Goal: Task Accomplishment & Management: Use online tool/utility

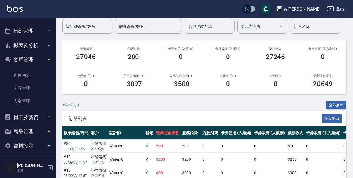
scroll to position [106, 0]
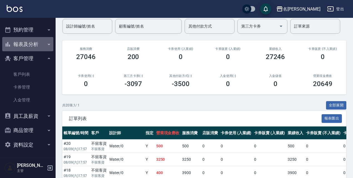
click at [47, 45] on icon "button" at bounding box center [49, 44] width 4 height 4
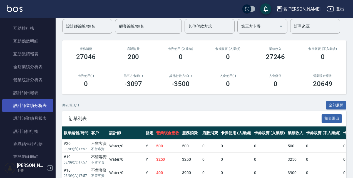
scroll to position [204, 0]
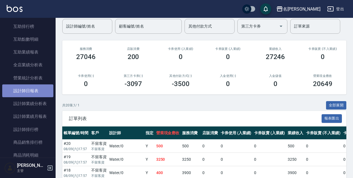
click at [37, 90] on link "設計師日報表" at bounding box center [27, 90] width 51 height 13
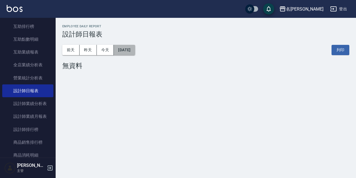
click at [135, 52] on button "[DATE]" at bounding box center [124, 50] width 21 height 10
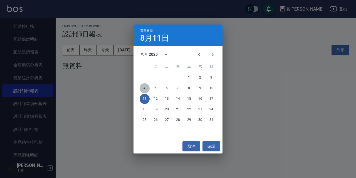
click at [144, 89] on button "4" at bounding box center [145, 88] width 10 height 10
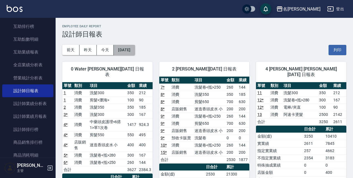
click at [135, 50] on button "[DATE]" at bounding box center [124, 50] width 21 height 10
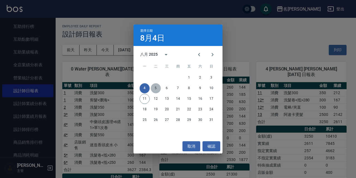
click at [155, 90] on button "5" at bounding box center [156, 88] width 10 height 10
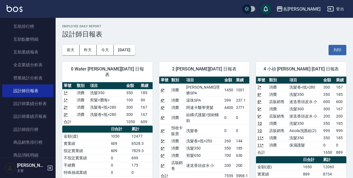
click at [135, 52] on button "[DATE]" at bounding box center [124, 50] width 21 height 10
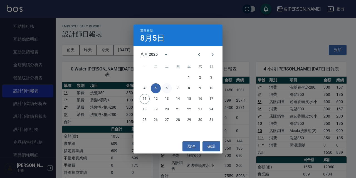
click at [168, 88] on button "6" at bounding box center [167, 88] width 10 height 10
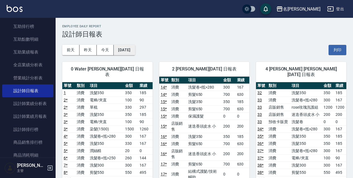
click at [135, 48] on button "[DATE]" at bounding box center [124, 50] width 21 height 10
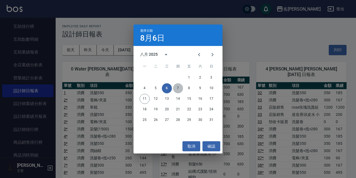
click at [177, 86] on button "7" at bounding box center [178, 88] width 10 height 10
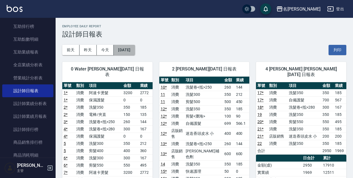
click at [135, 47] on button "[DATE]" at bounding box center [124, 50] width 21 height 10
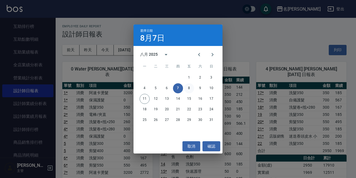
click at [190, 86] on button "8" at bounding box center [189, 88] width 10 height 10
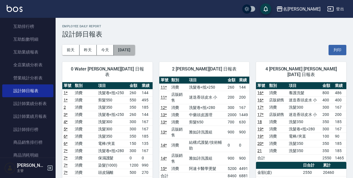
click at [127, 49] on button "[DATE]" at bounding box center [124, 50] width 21 height 10
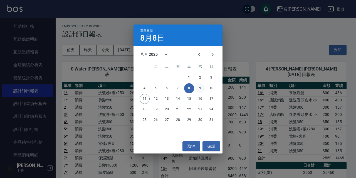
click at [200, 88] on button "9" at bounding box center [200, 88] width 10 height 10
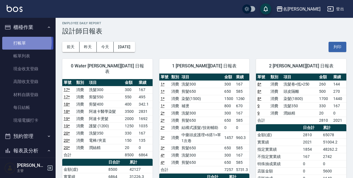
click at [16, 42] on link "打帳單" at bounding box center [27, 43] width 51 height 13
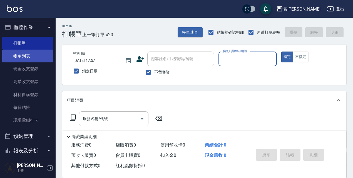
click at [33, 56] on link "帳單列表" at bounding box center [27, 56] width 51 height 13
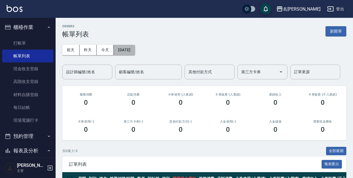
click at [126, 51] on button "[DATE]" at bounding box center [124, 50] width 21 height 10
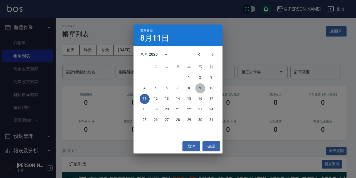
click at [202, 90] on button "9" at bounding box center [200, 88] width 10 height 10
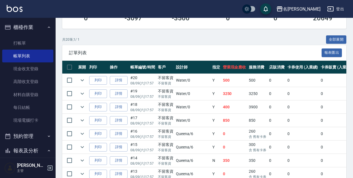
scroll to position [162, 0]
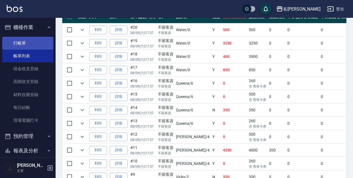
click at [23, 43] on link "打帳單" at bounding box center [27, 43] width 51 height 13
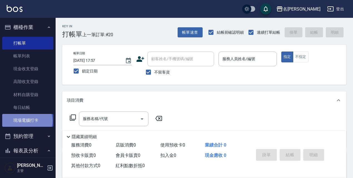
click at [27, 121] on link "現場電腦打卡" at bounding box center [27, 120] width 51 height 13
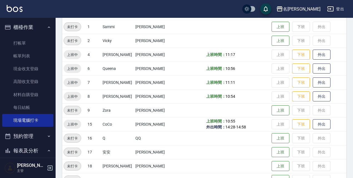
scroll to position [85, 0]
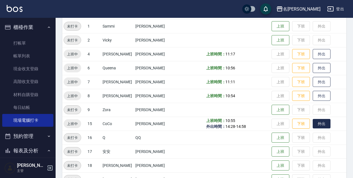
click at [316, 123] on button "外出" at bounding box center [322, 124] width 18 height 10
